Goal: Find specific page/section: Find specific page/section

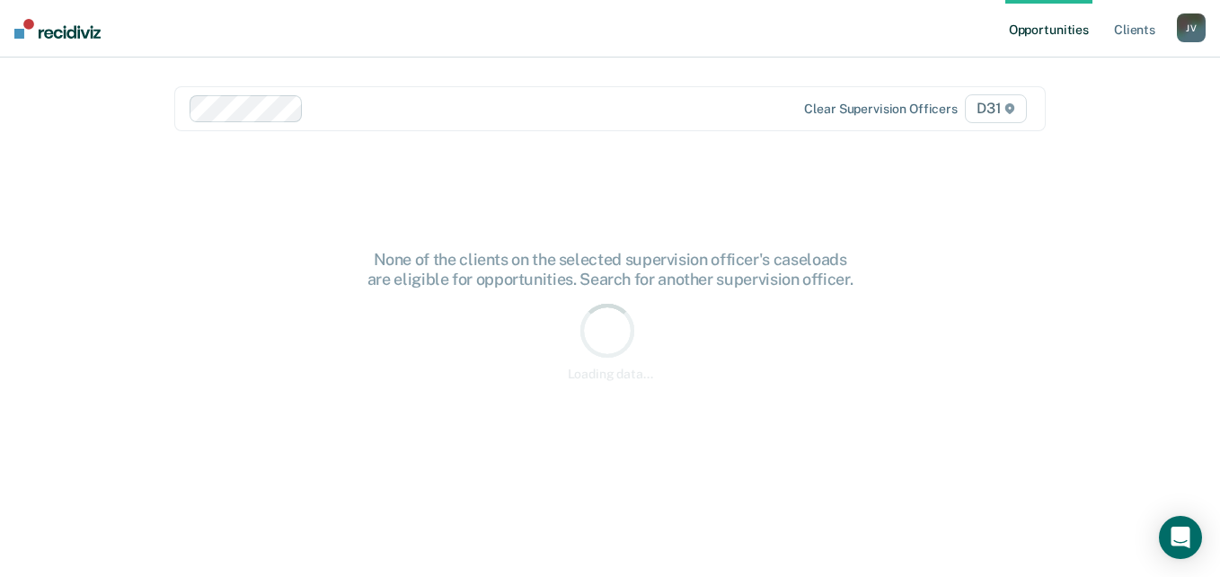
click at [1107, 32] on ul "Opportunities Client s" at bounding box center [1091, 28] width 172 height 57
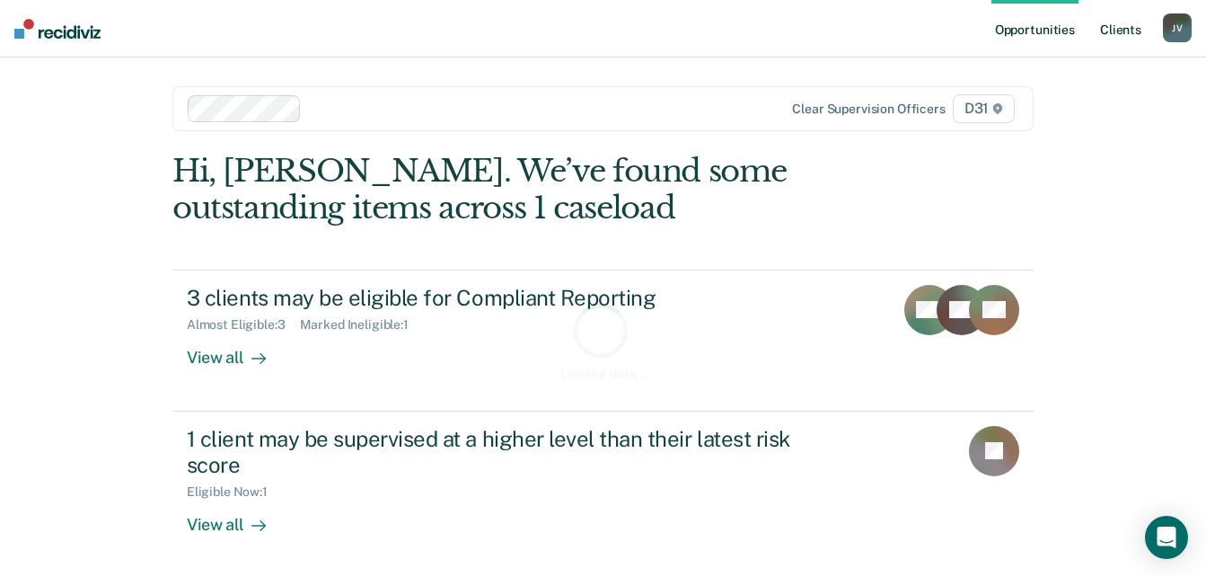
click at [1121, 28] on link "Client s" at bounding box center [1121, 28] width 48 height 57
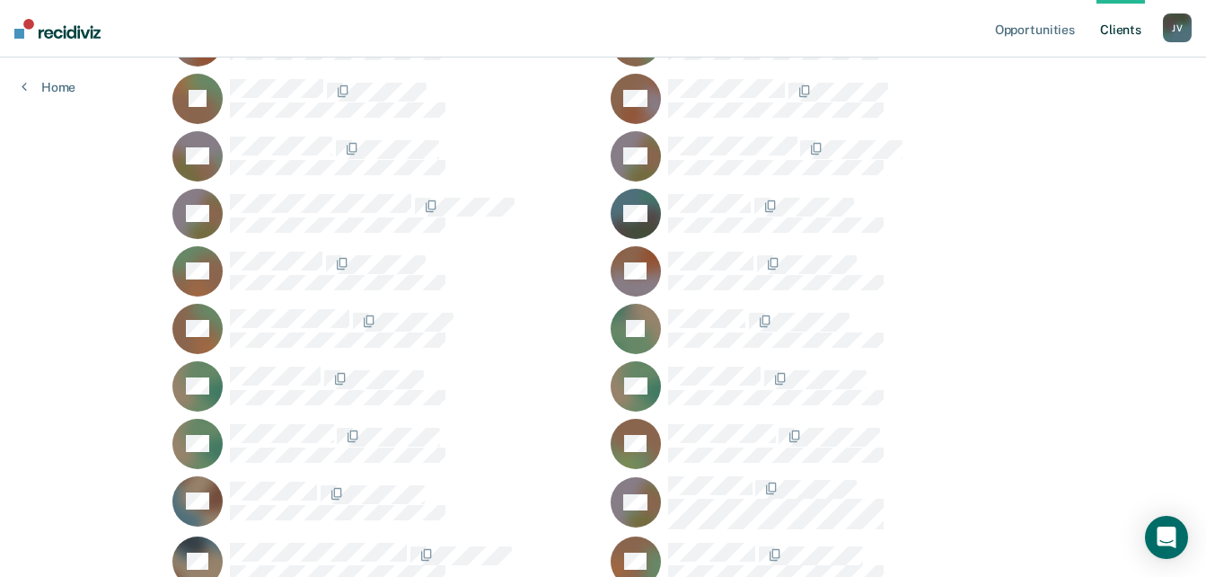
scroll to position [898, 0]
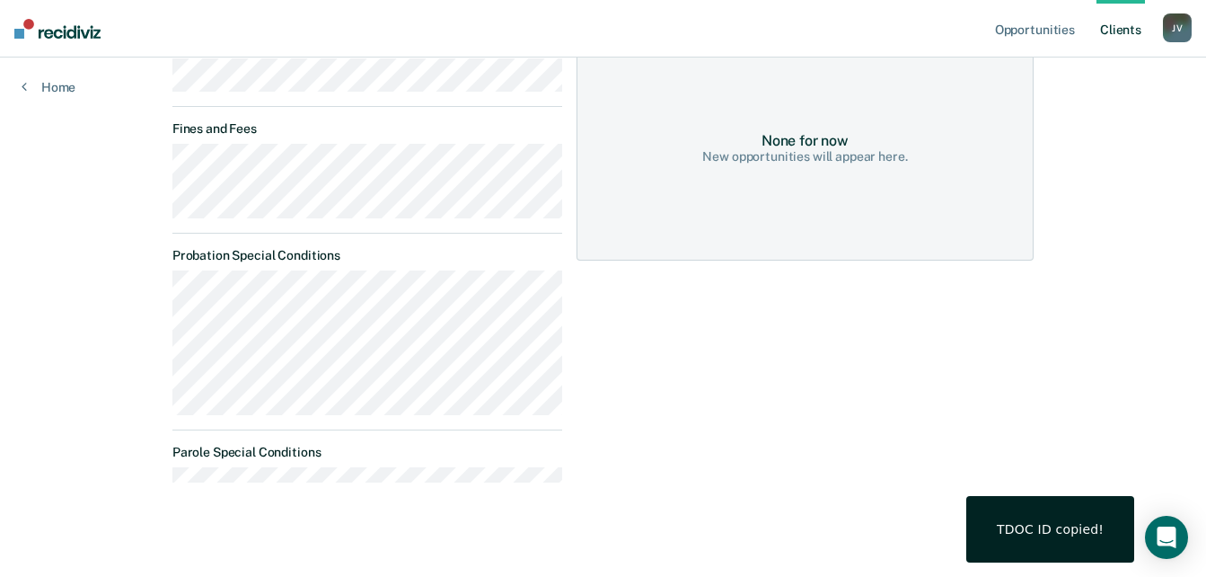
scroll to position [375, 0]
